Goal: Navigation & Orientation: Find specific page/section

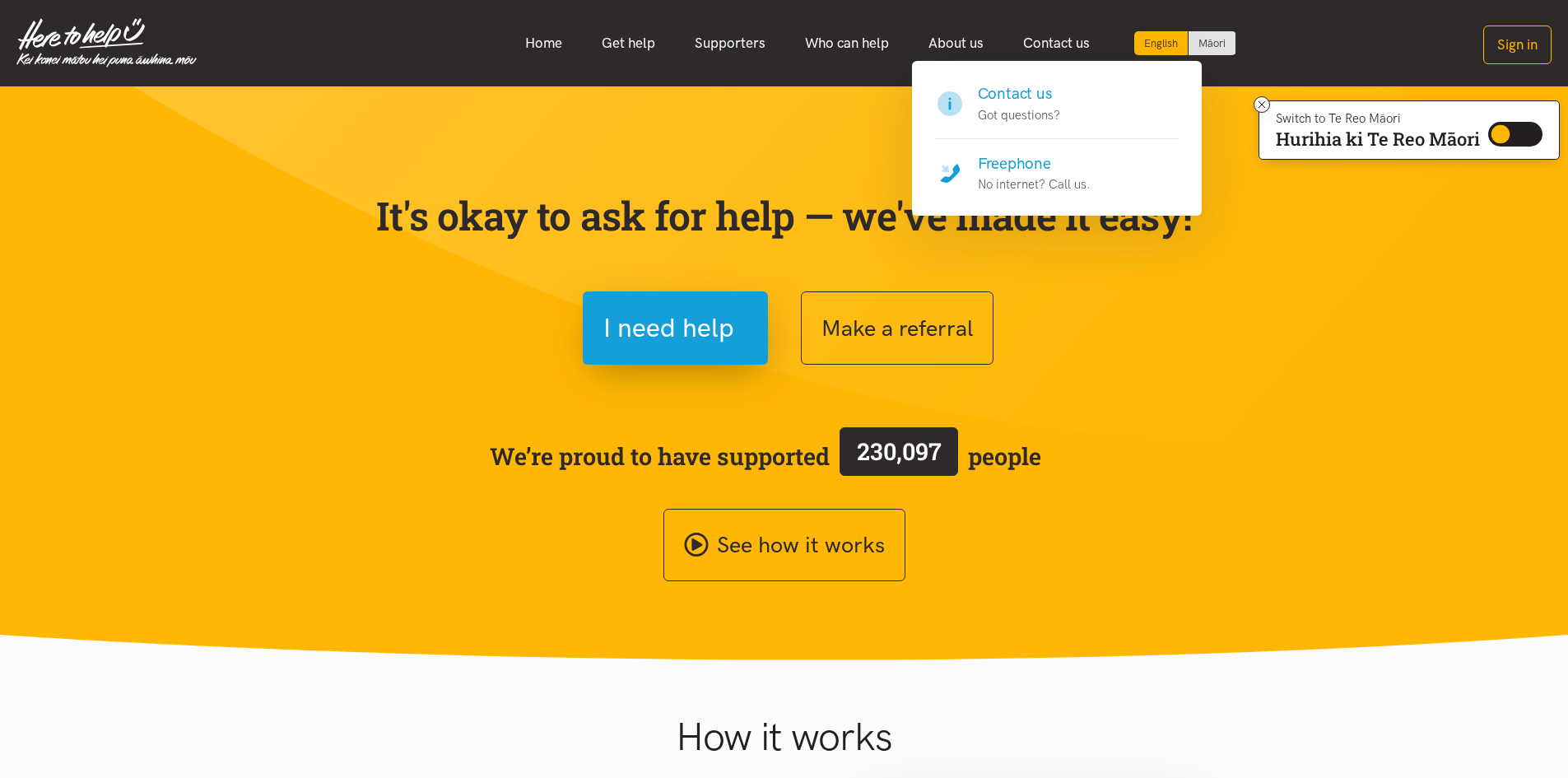
click at [1023, 162] on h4 "Freephone" at bounding box center [1034, 164] width 113 height 23
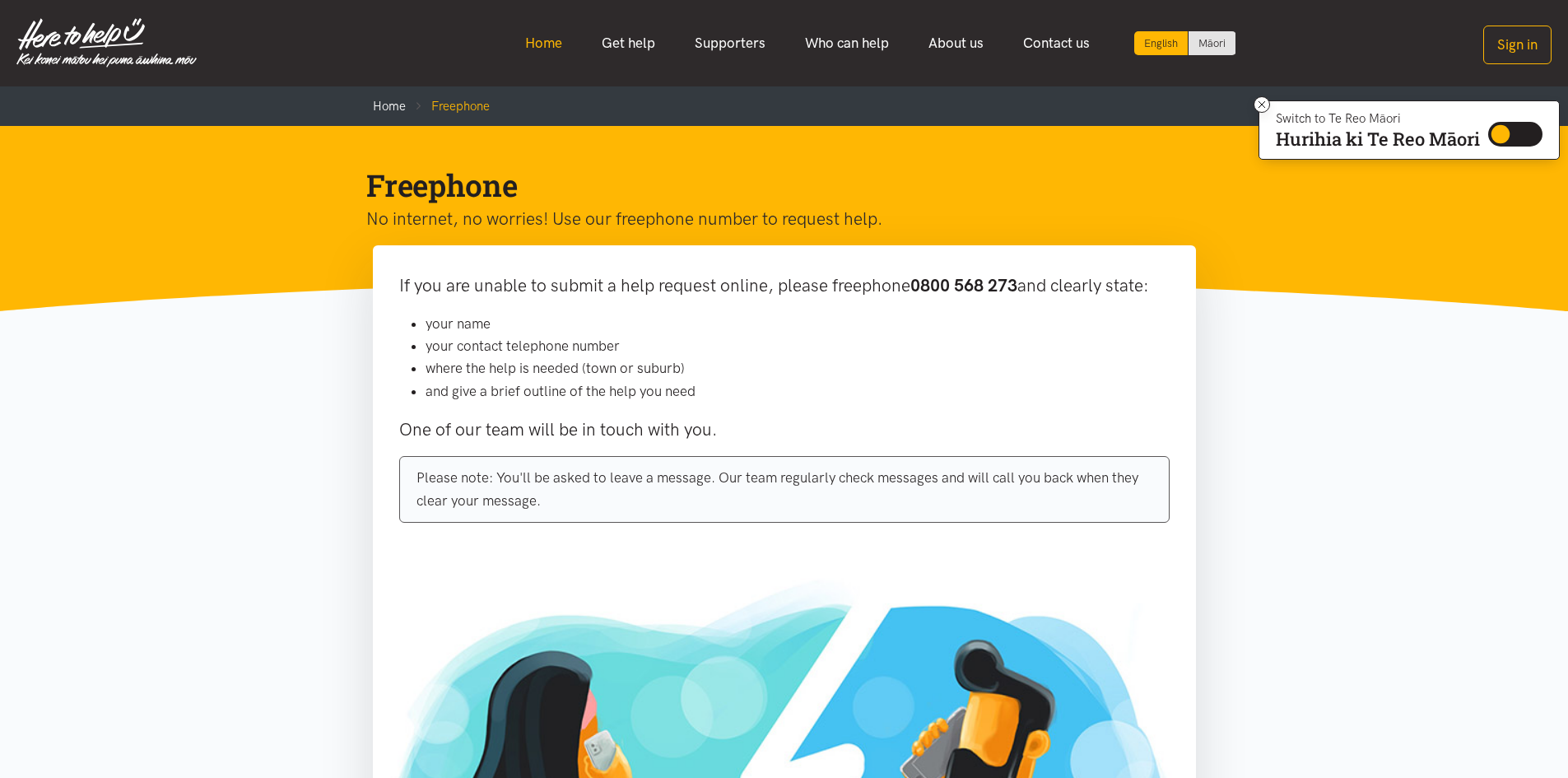
click at [534, 44] on link "Home" at bounding box center [543, 43] width 76 height 35
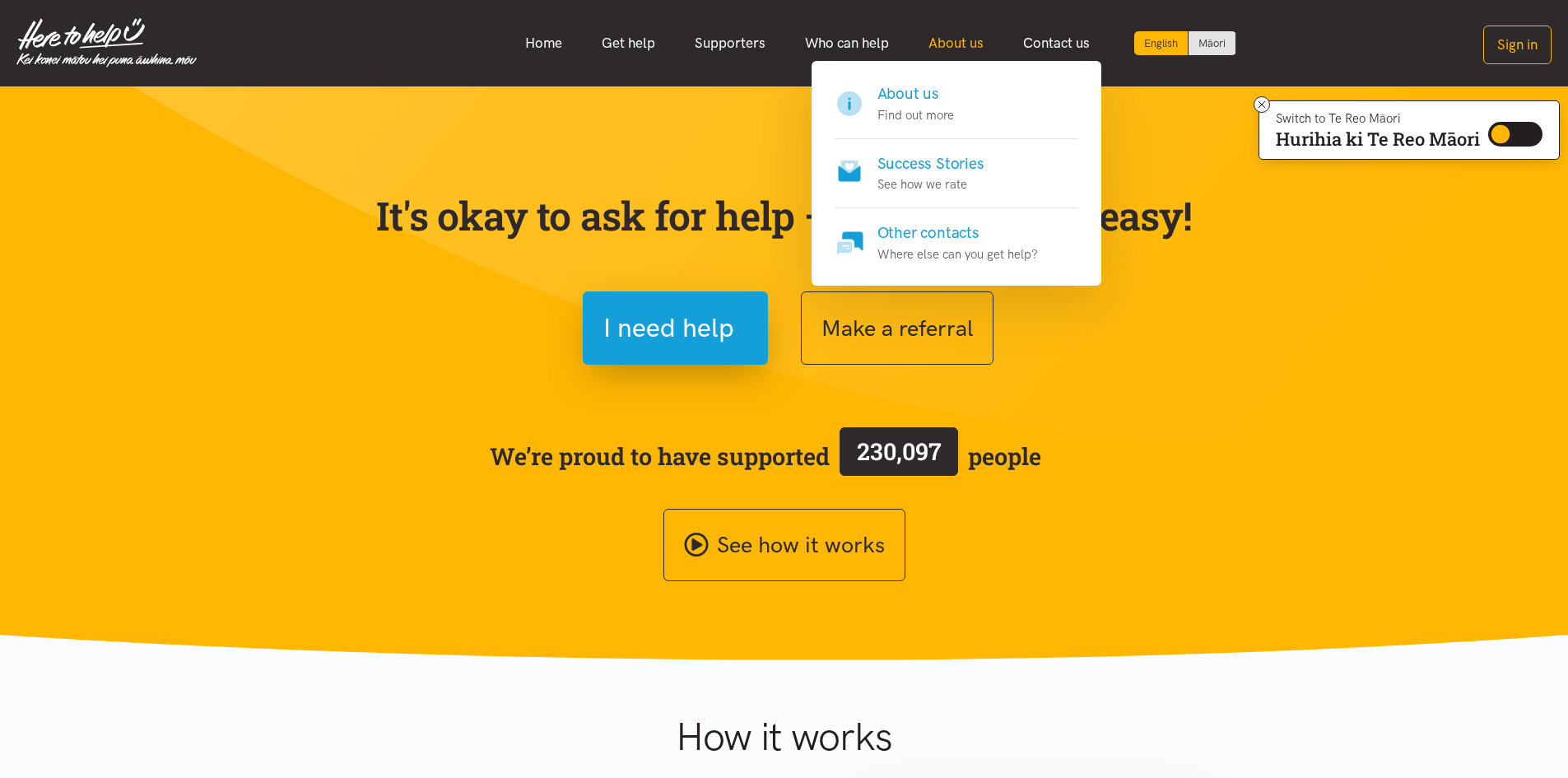
click at [941, 44] on link "About us" at bounding box center [955, 43] width 94 height 35
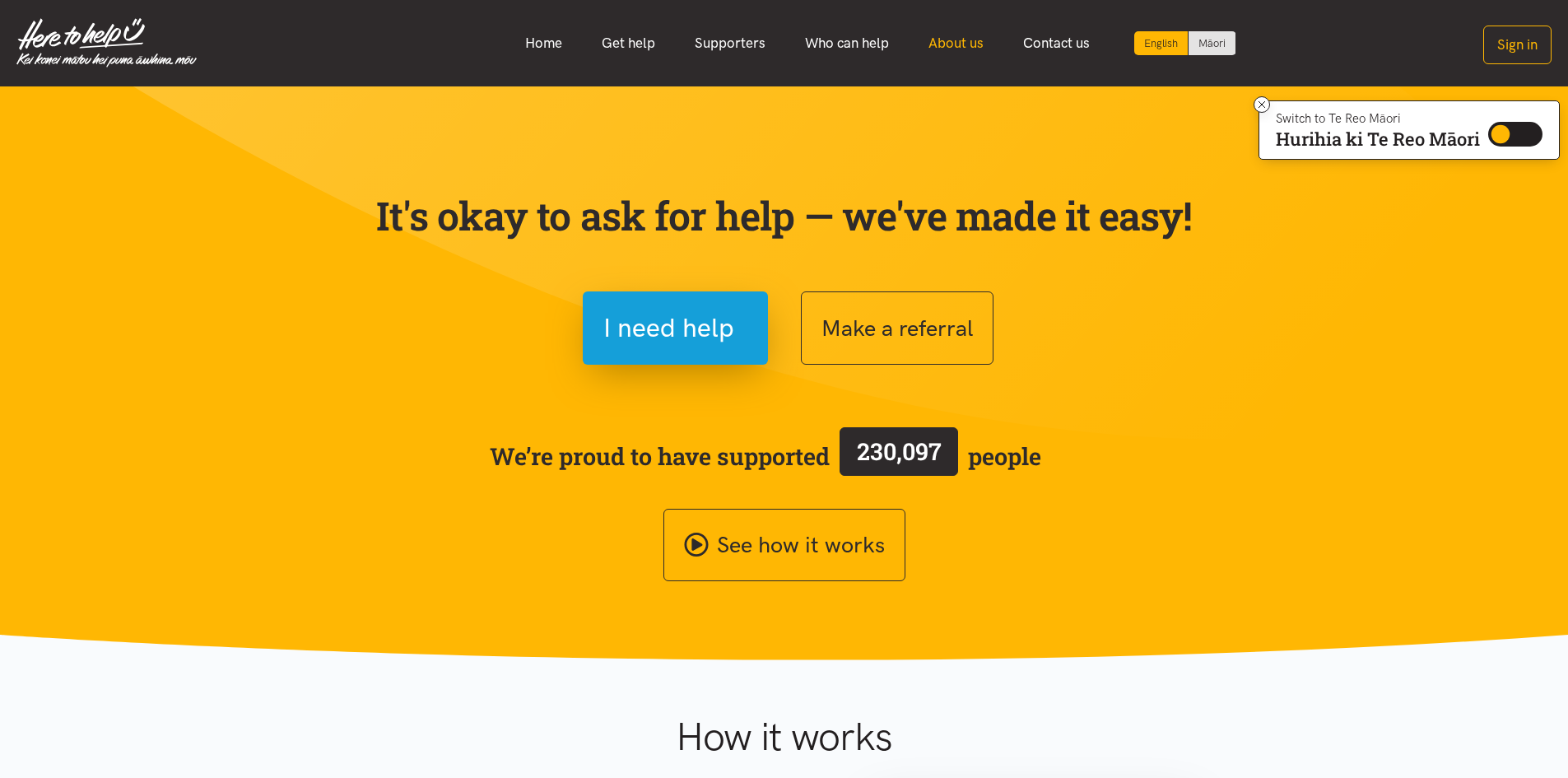
click at [945, 40] on link "About us" at bounding box center [955, 43] width 94 height 35
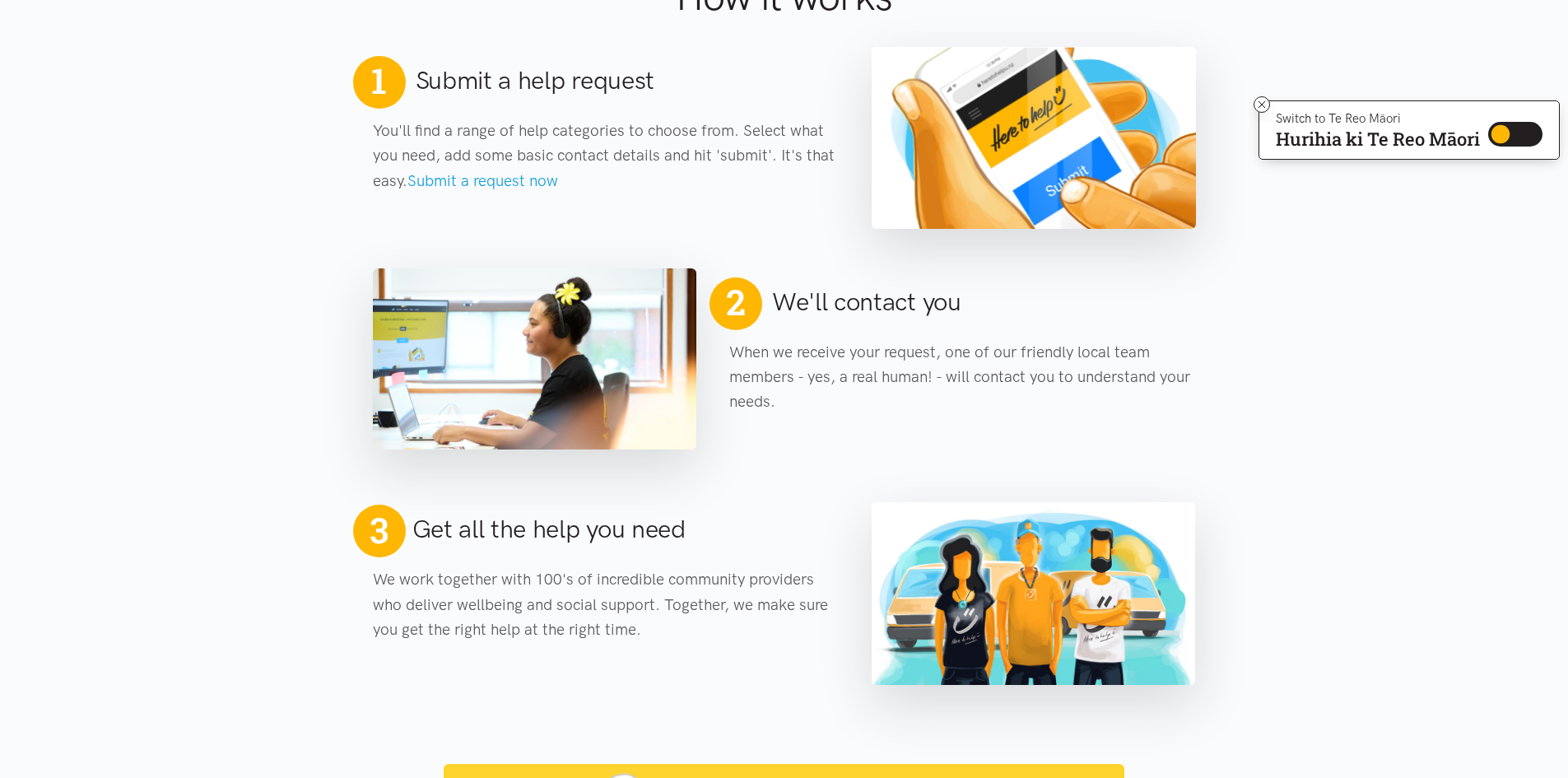
scroll to position [741, 0]
